Goal: Transaction & Acquisition: Purchase product/service

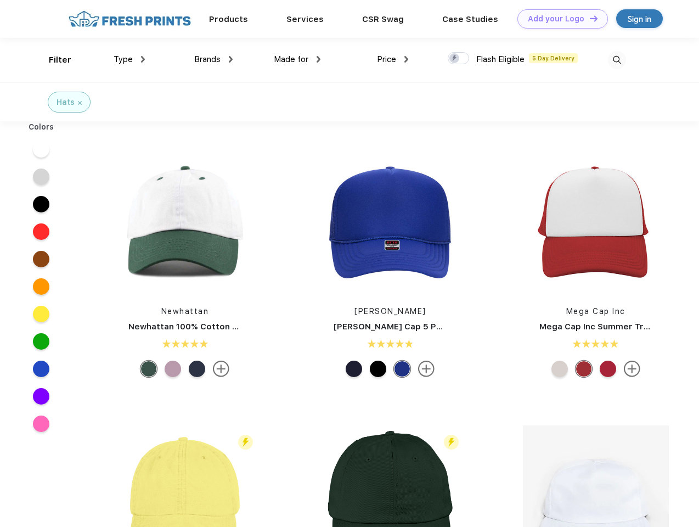
scroll to position [1, 0]
click at [559, 19] on link "Add your Logo Design Tool" at bounding box center [562, 18] width 91 height 19
click at [0, 0] on div "Design Tool" at bounding box center [0, 0] width 0 height 0
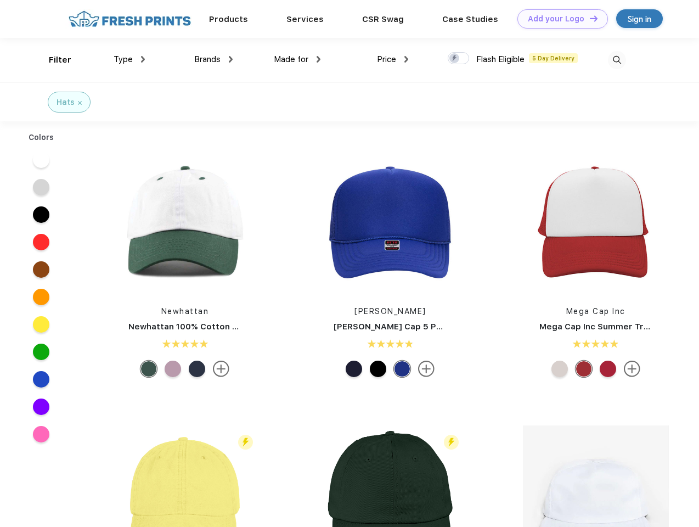
click at [589, 18] on link "Add your Logo Design Tool" at bounding box center [562, 18] width 91 height 19
click at [53, 60] on div "Filter" at bounding box center [60, 60] width 22 height 13
click at [129, 59] on span "Type" at bounding box center [123, 59] width 19 height 10
click at [213, 59] on span "Brands" at bounding box center [207, 59] width 26 height 10
click at [297, 59] on span "Made for" at bounding box center [291, 59] width 35 height 10
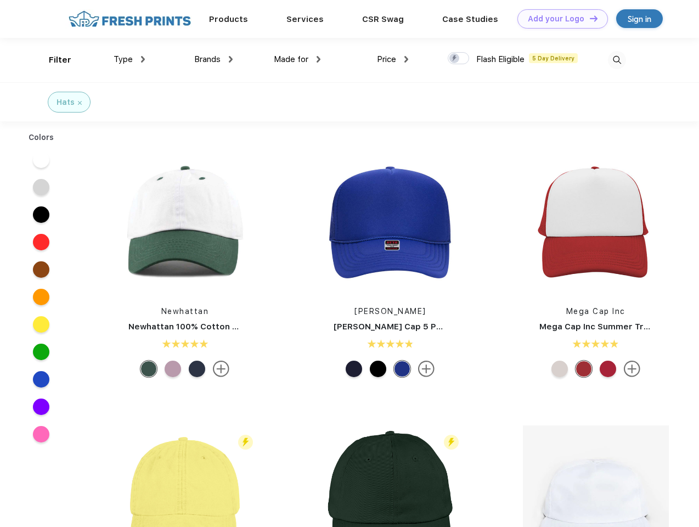
click at [393, 59] on span "Price" at bounding box center [386, 59] width 19 height 10
click at [459, 59] on div at bounding box center [458, 58] width 21 height 12
click at [455, 59] on input "checkbox" at bounding box center [451, 55] width 7 height 7
click at [617, 60] on img at bounding box center [617, 60] width 18 height 18
